Goal: Task Accomplishment & Management: Use online tool/utility

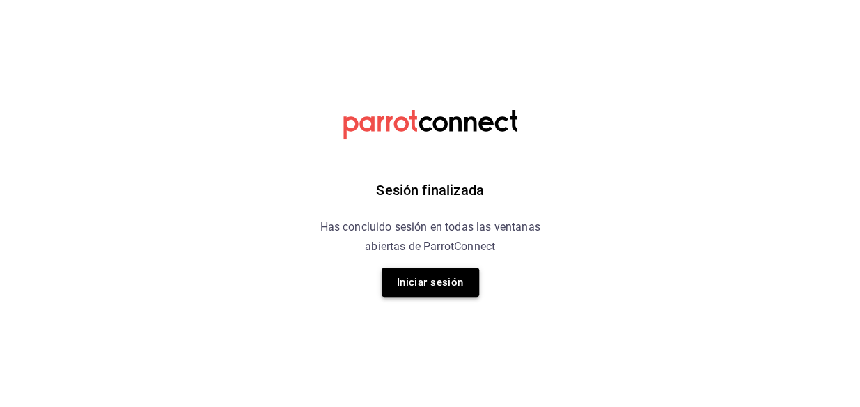
click at [432, 283] on button "Iniciar sesión" at bounding box center [431, 282] width 98 height 29
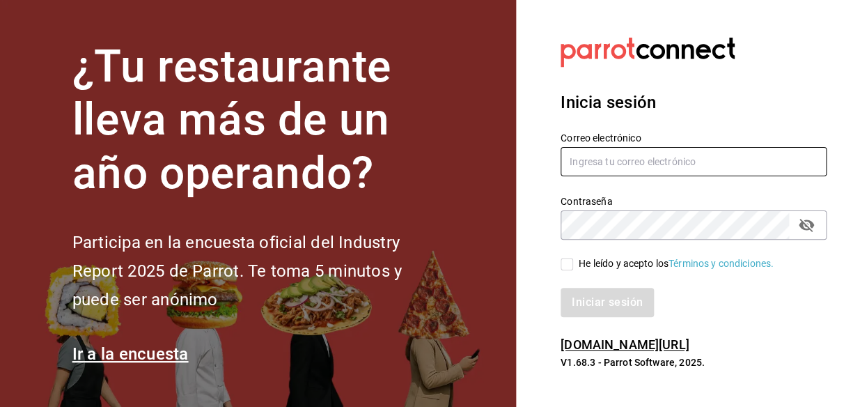
type input "[EMAIL_ADDRESS][DOMAIN_NAME]"
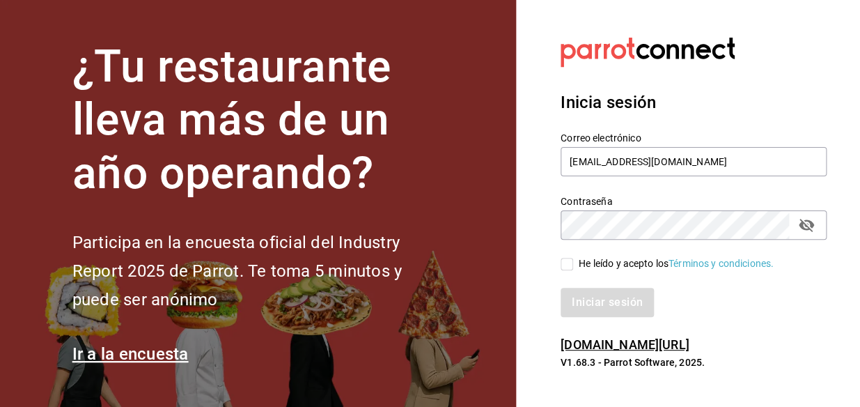
click at [566, 261] on input "He leído y acepto los Términos y condiciones." at bounding box center [567, 264] width 13 height 13
checkbox input "true"
click at [584, 305] on button "Iniciar sesión" at bounding box center [608, 302] width 95 height 29
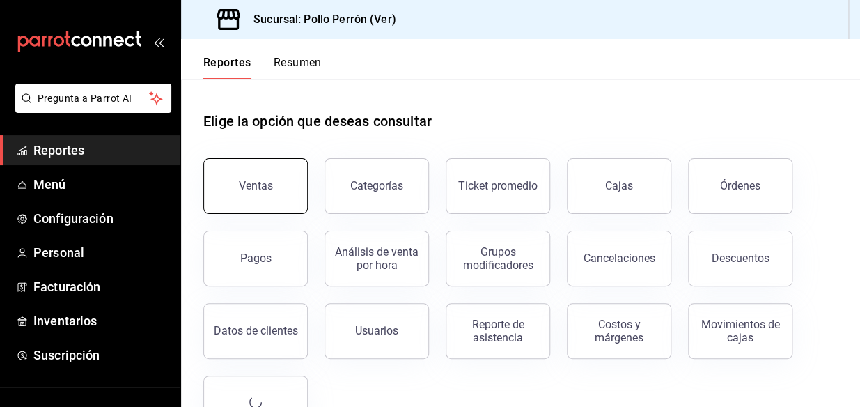
click at [253, 189] on div "Ventas" at bounding box center [256, 185] width 34 height 13
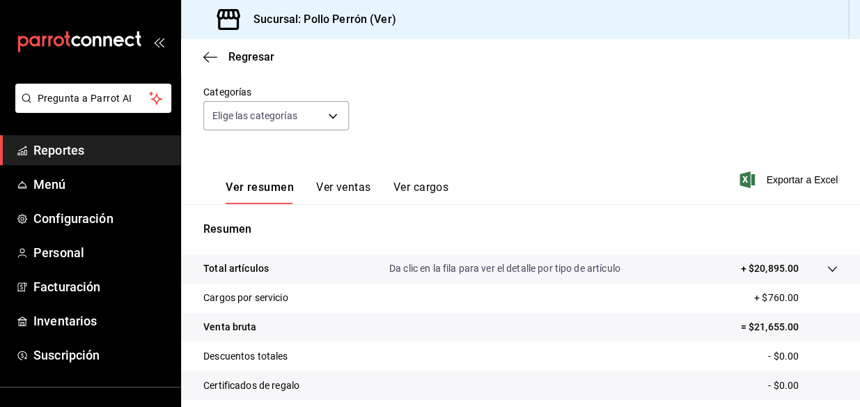
scroll to position [126, 0]
